Goal: Information Seeking & Learning: Find specific fact

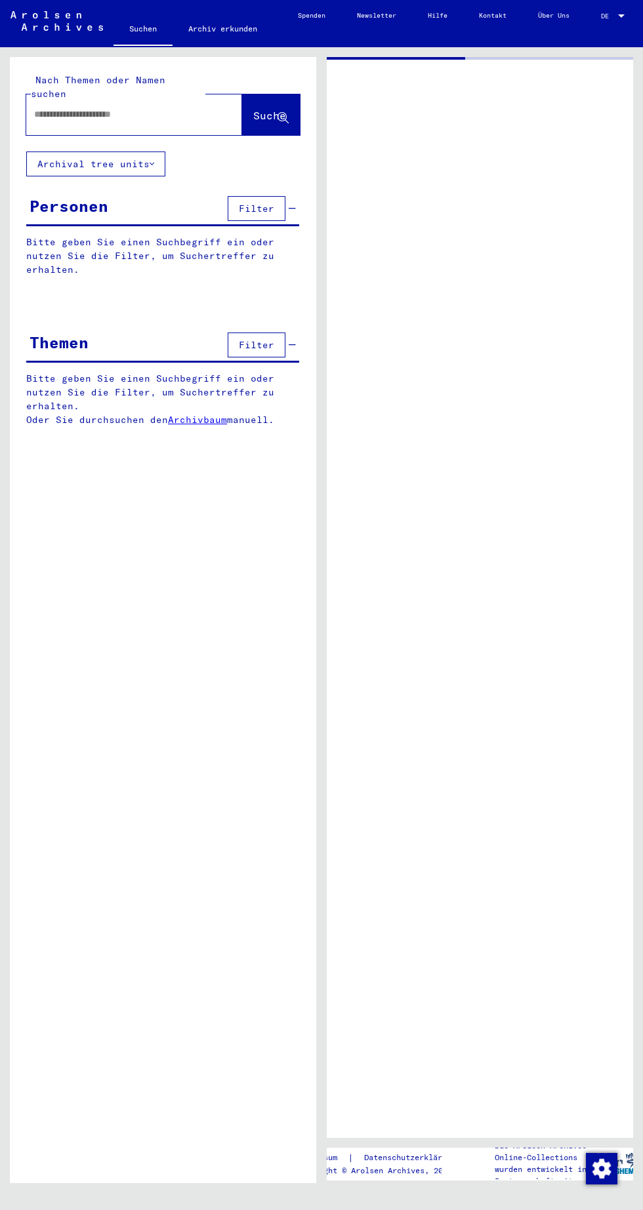
type input "********"
click at [221, 108] on mat-icon "close" at bounding box center [229, 116] width 16 height 16
type input "********"
